Goal: Task Accomplishment & Management: Use online tool/utility

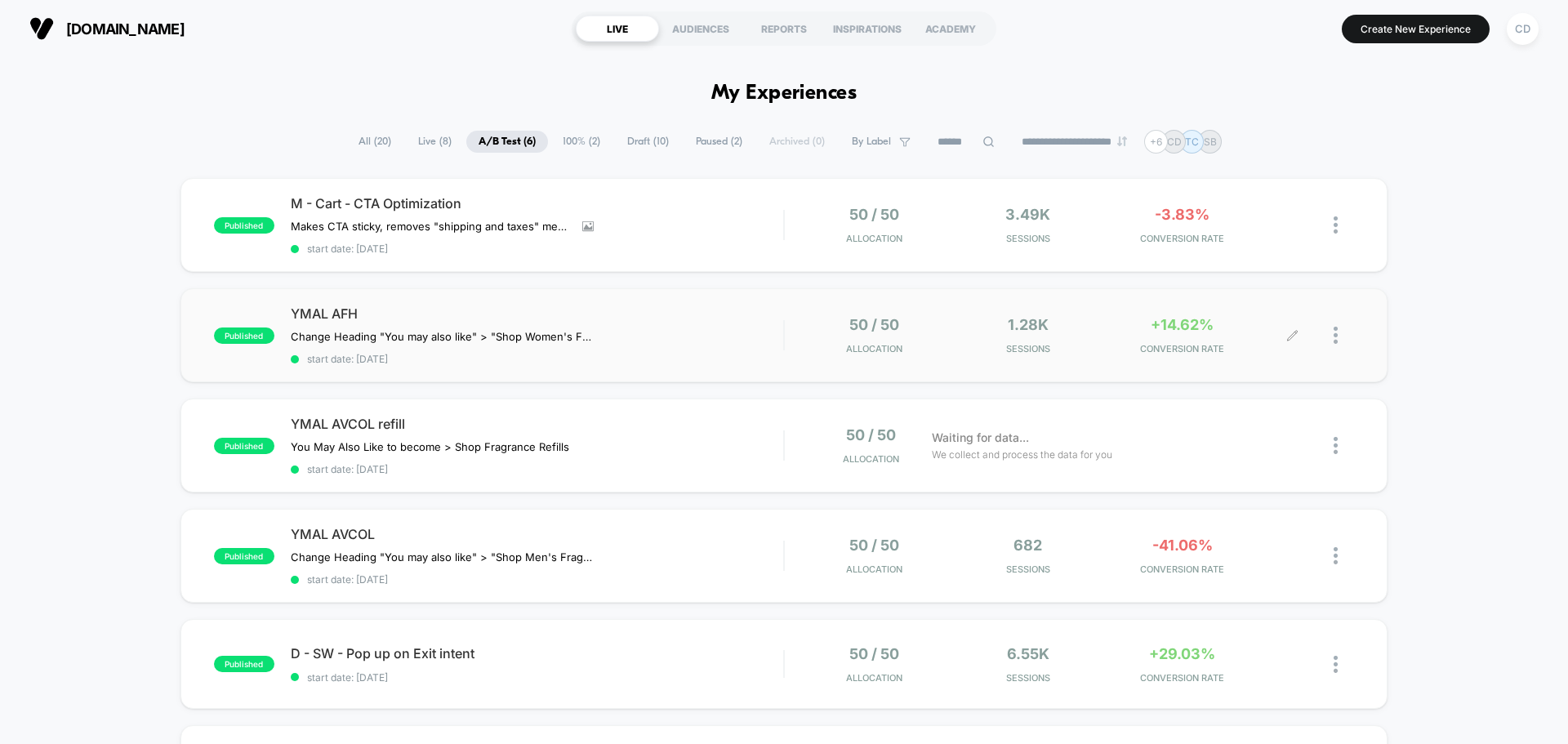
click at [1171, 327] on span "+14.62%" at bounding box center [1181, 324] width 63 height 17
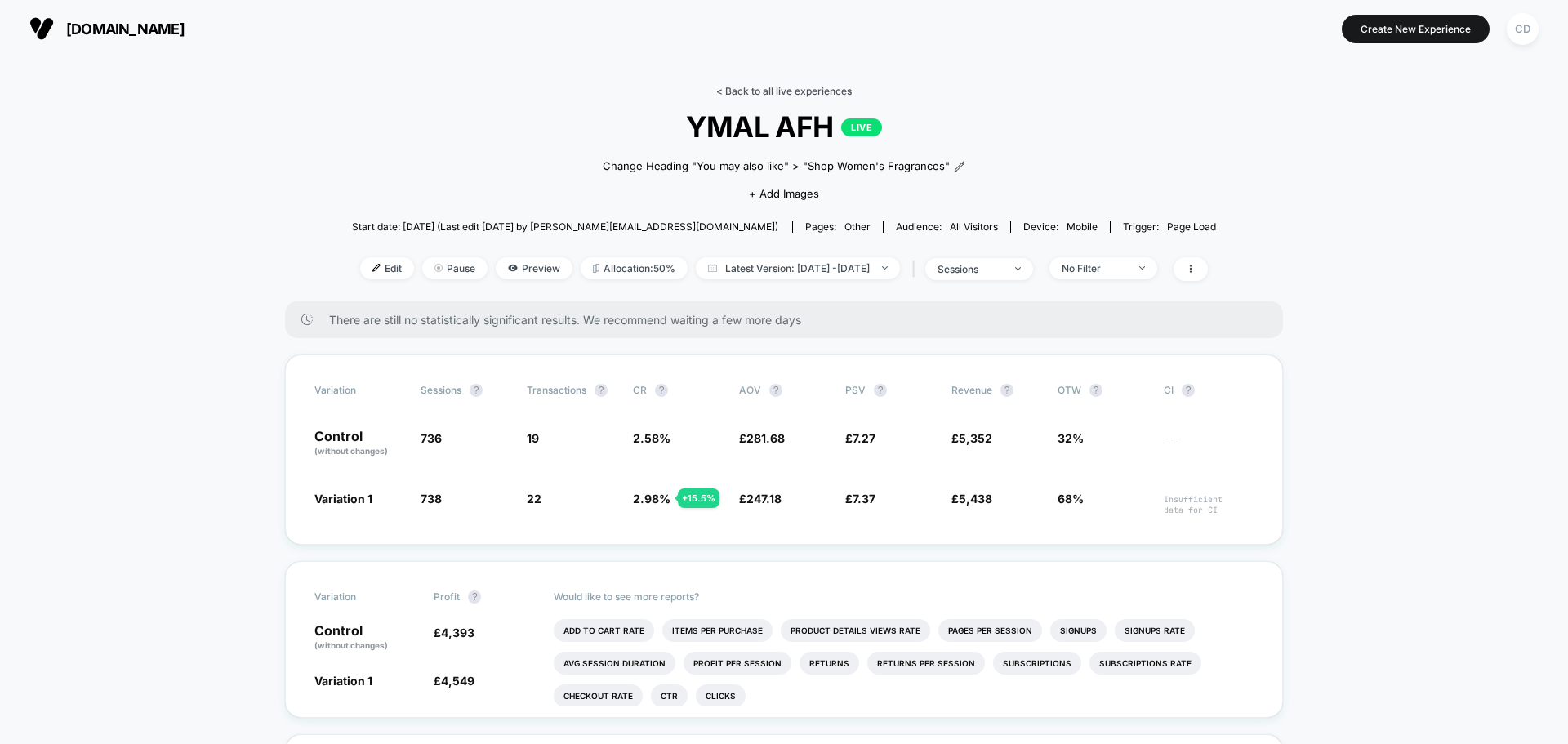
click at [774, 88] on link "< Back to all live experiences" at bounding box center [784, 91] width 135 height 12
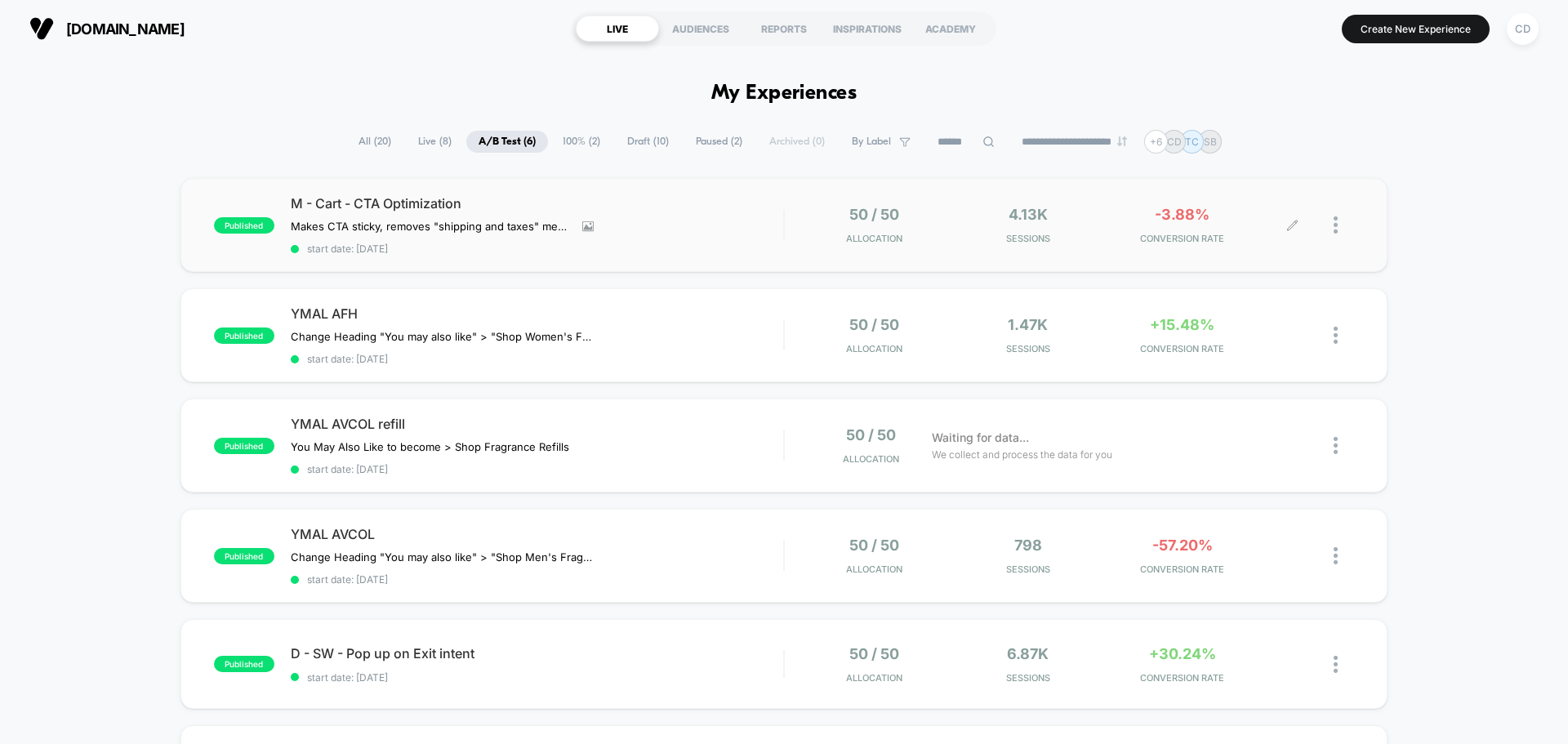
click at [1289, 225] on icon at bounding box center [1292, 225] width 12 height 12
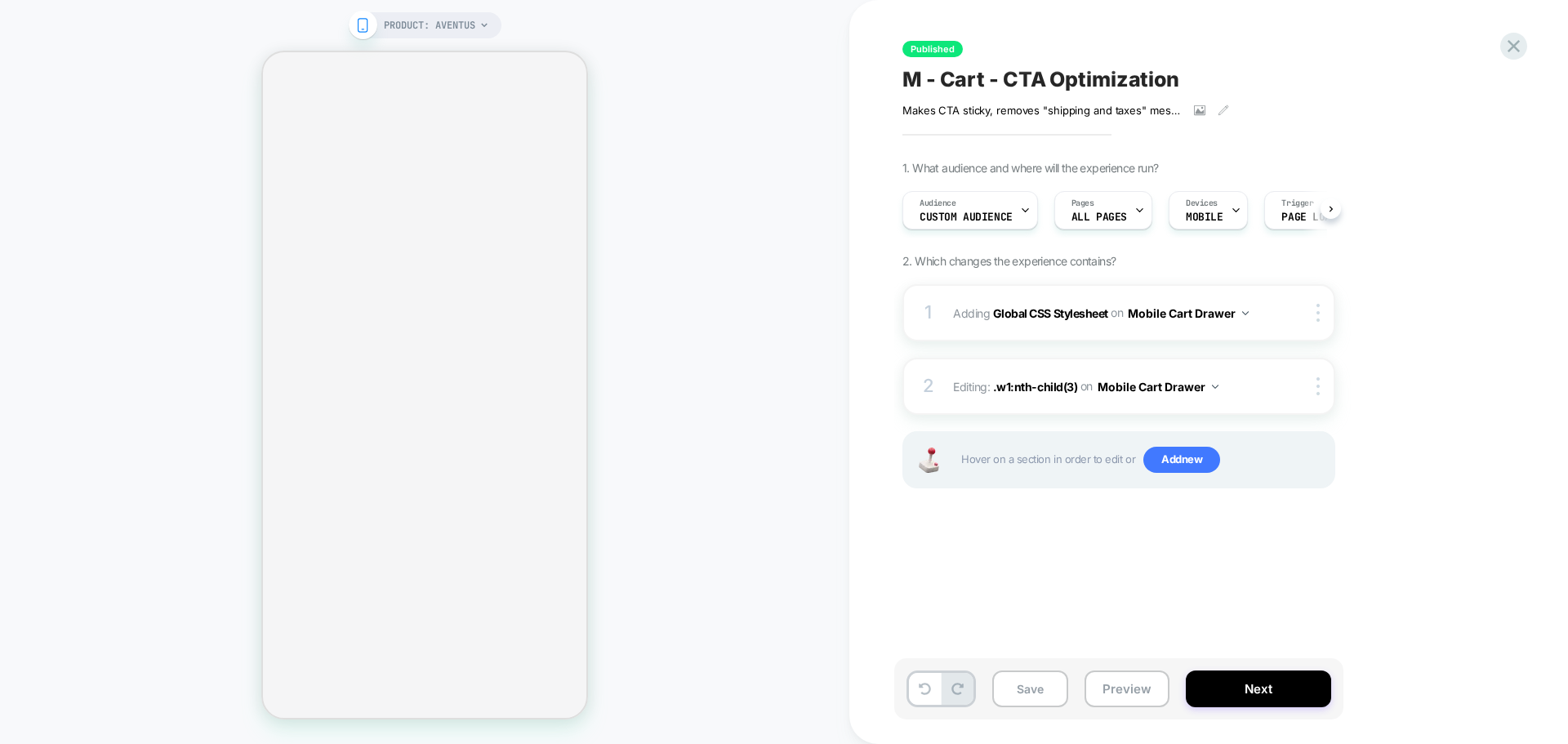
scroll to position [0, 1]
click at [1266, 680] on button "Next" at bounding box center [1259, 688] width 145 height 37
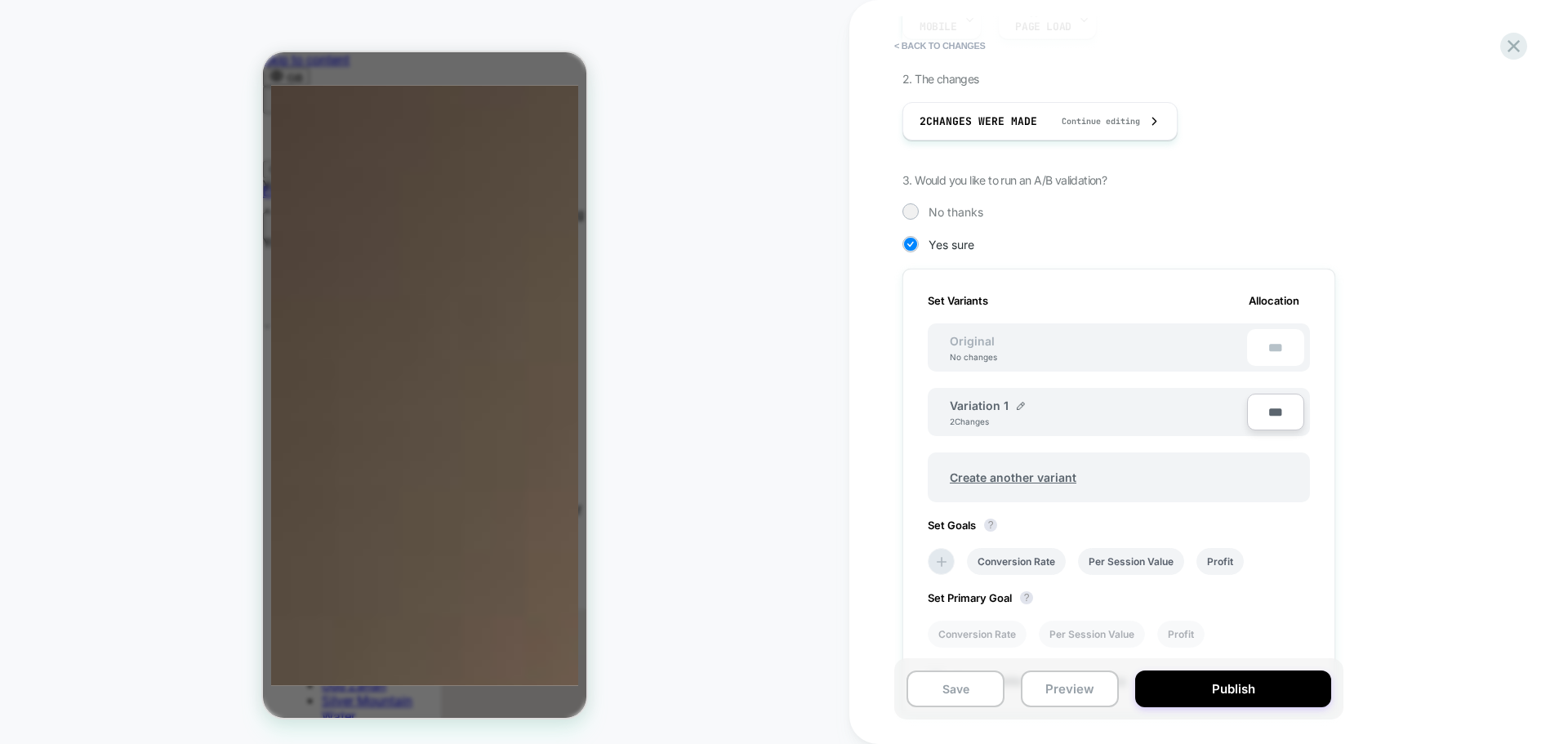
scroll to position [0, 0]
click at [1519, 48] on icon at bounding box center [1513, 46] width 22 height 22
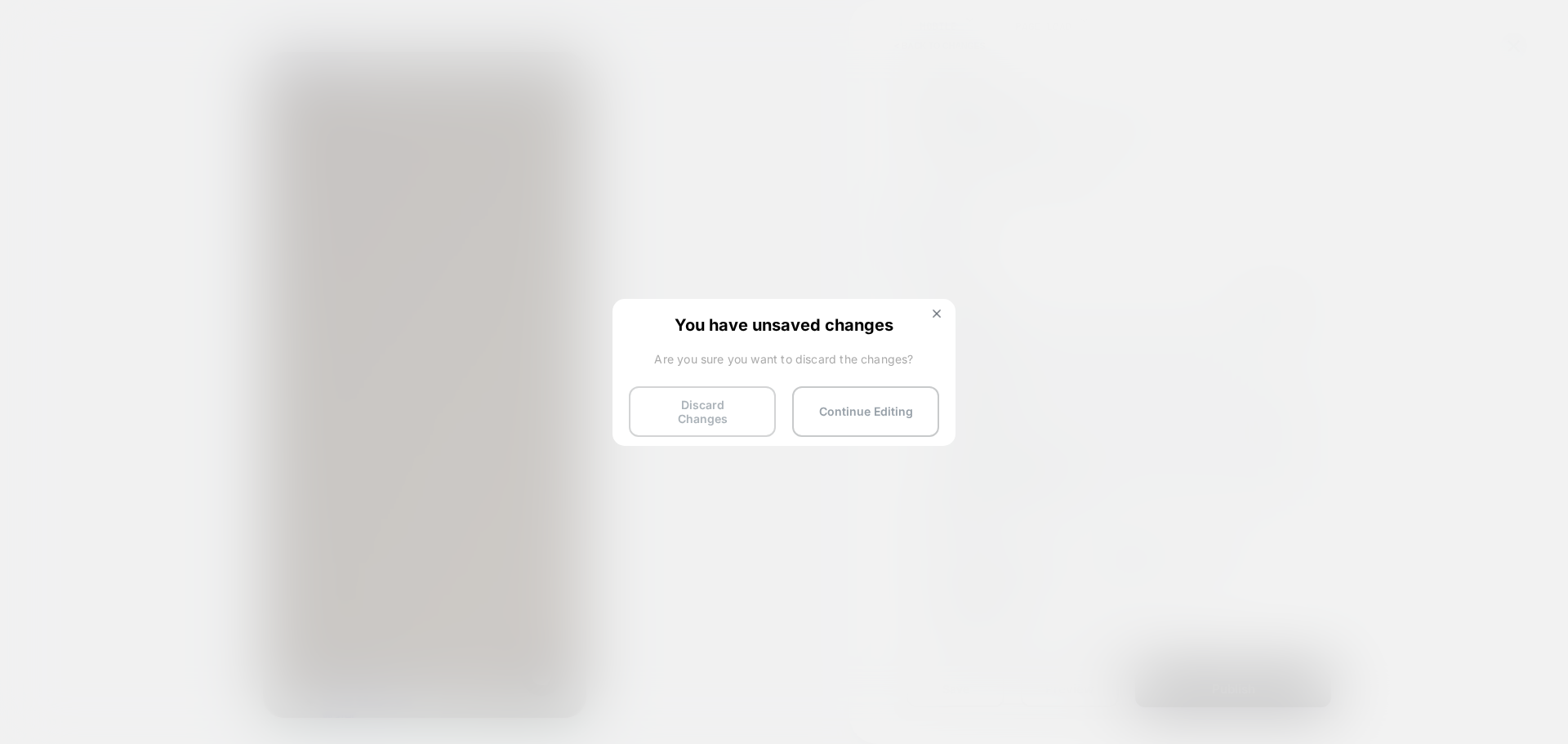
click at [688, 389] on button "Discard Changes" at bounding box center [702, 411] width 147 height 51
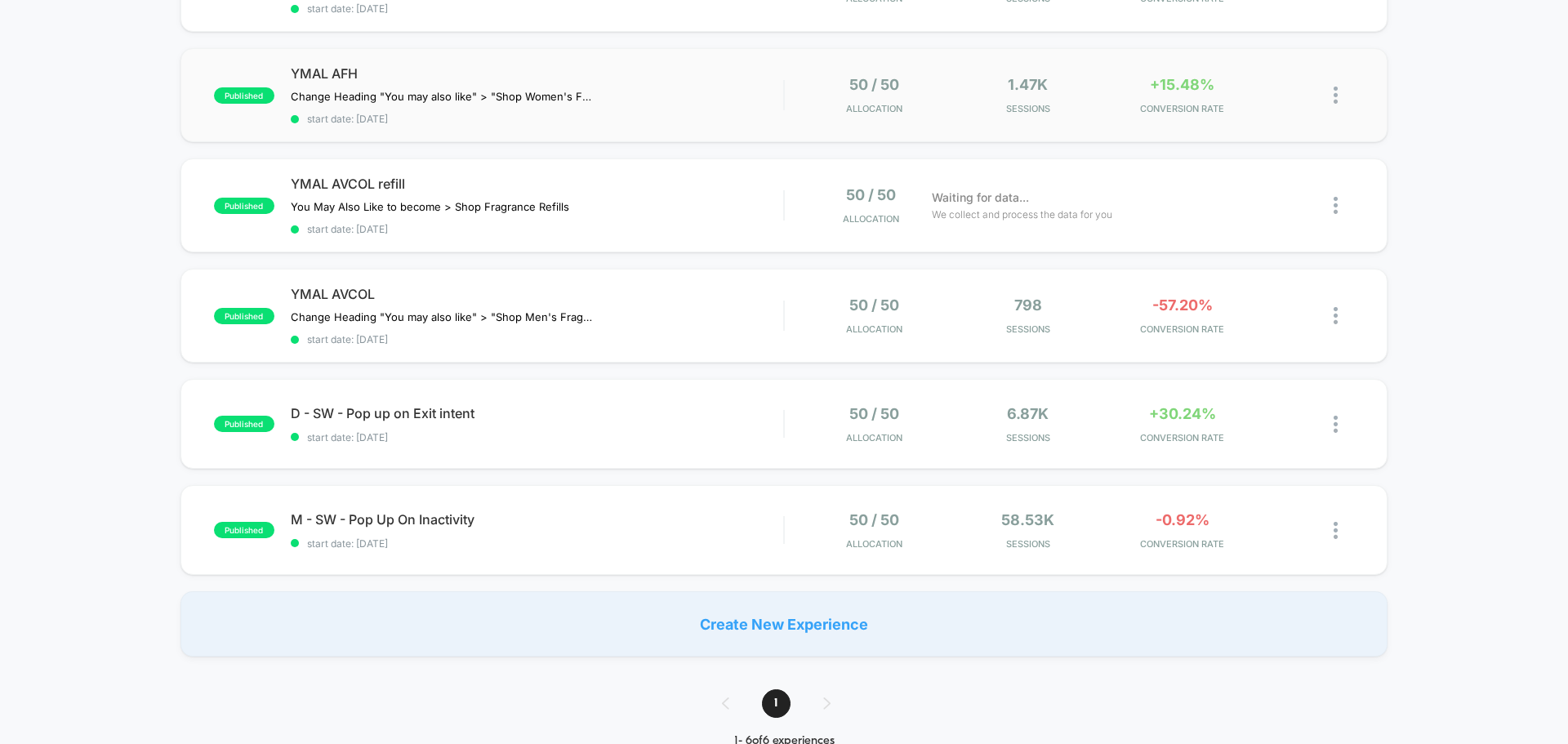
scroll to position [245, 0]
